Goal: Transaction & Acquisition: Purchase product/service

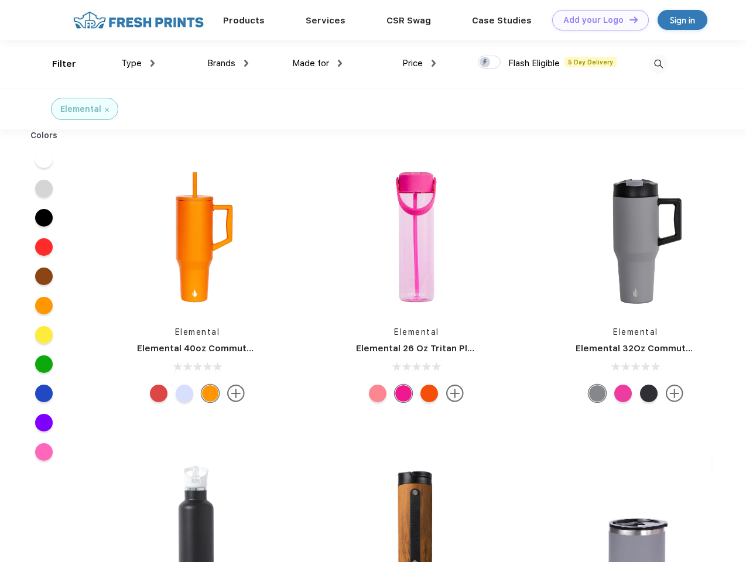
scroll to position [1, 0]
click at [596, 20] on link "Add your Logo Design Tool" at bounding box center [600, 20] width 97 height 21
click at [0, 0] on div "Design Tool" at bounding box center [0, 0] width 0 height 0
click at [629, 19] on link "Add your Logo Design Tool" at bounding box center [600, 20] width 97 height 21
click at [56, 64] on div "Filter" at bounding box center [64, 63] width 24 height 13
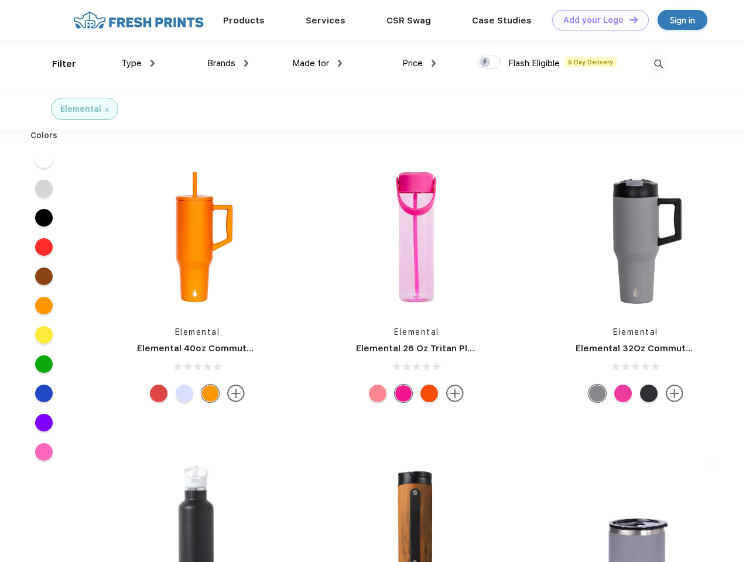
click at [138, 63] on span "Type" at bounding box center [131, 63] width 21 height 11
click at [228, 63] on span "Brands" at bounding box center [221, 63] width 28 height 11
click at [318, 63] on span "Made for" at bounding box center [310, 63] width 37 height 11
click at [419, 63] on span "Price" at bounding box center [412, 63] width 21 height 11
click at [490, 63] on div at bounding box center [489, 62] width 23 height 13
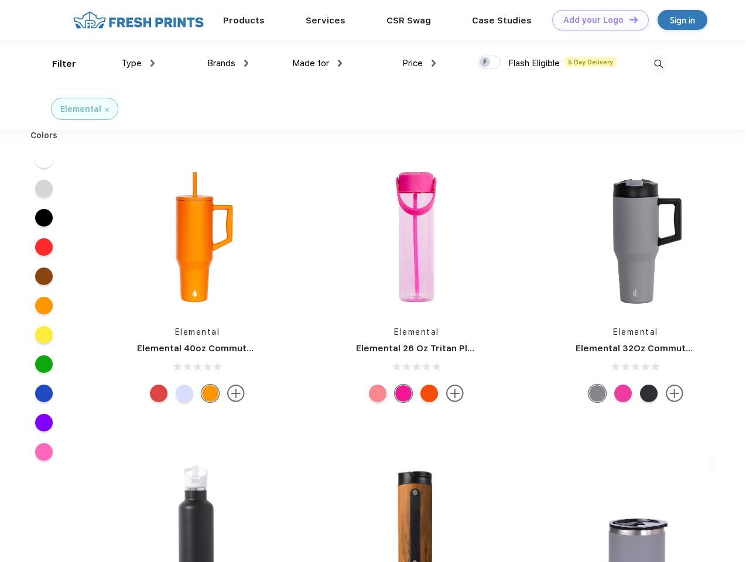
click at [486, 63] on input "checkbox" at bounding box center [482, 59] width 8 height 8
click at [658, 64] on img at bounding box center [658, 63] width 19 height 19
